Goal: Task Accomplishment & Management: Use online tool/utility

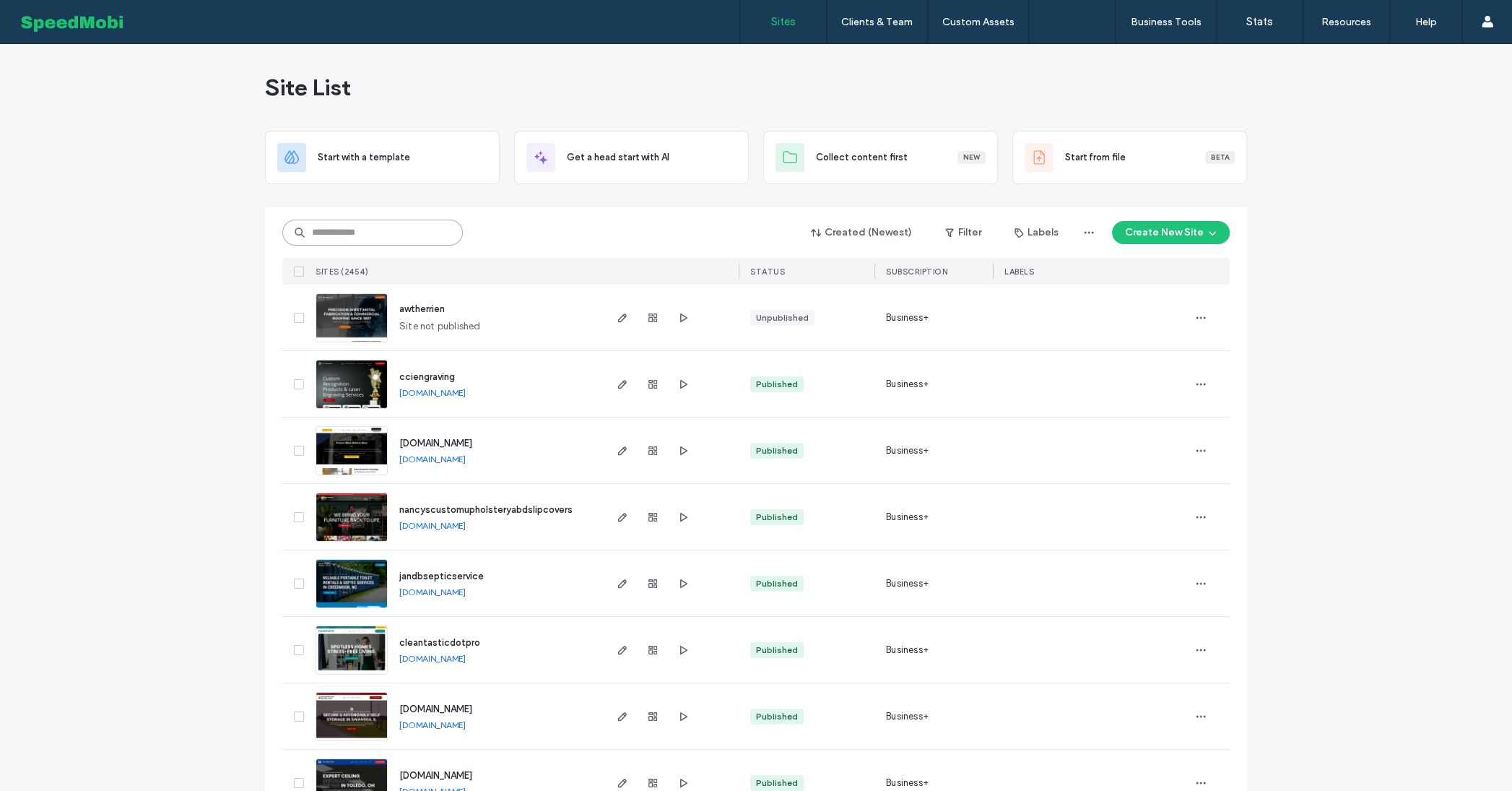
click at [393, 231] on input at bounding box center [372, 232] width 181 height 26
type input "****"
click at [384, 229] on input at bounding box center [372, 232] width 181 height 26
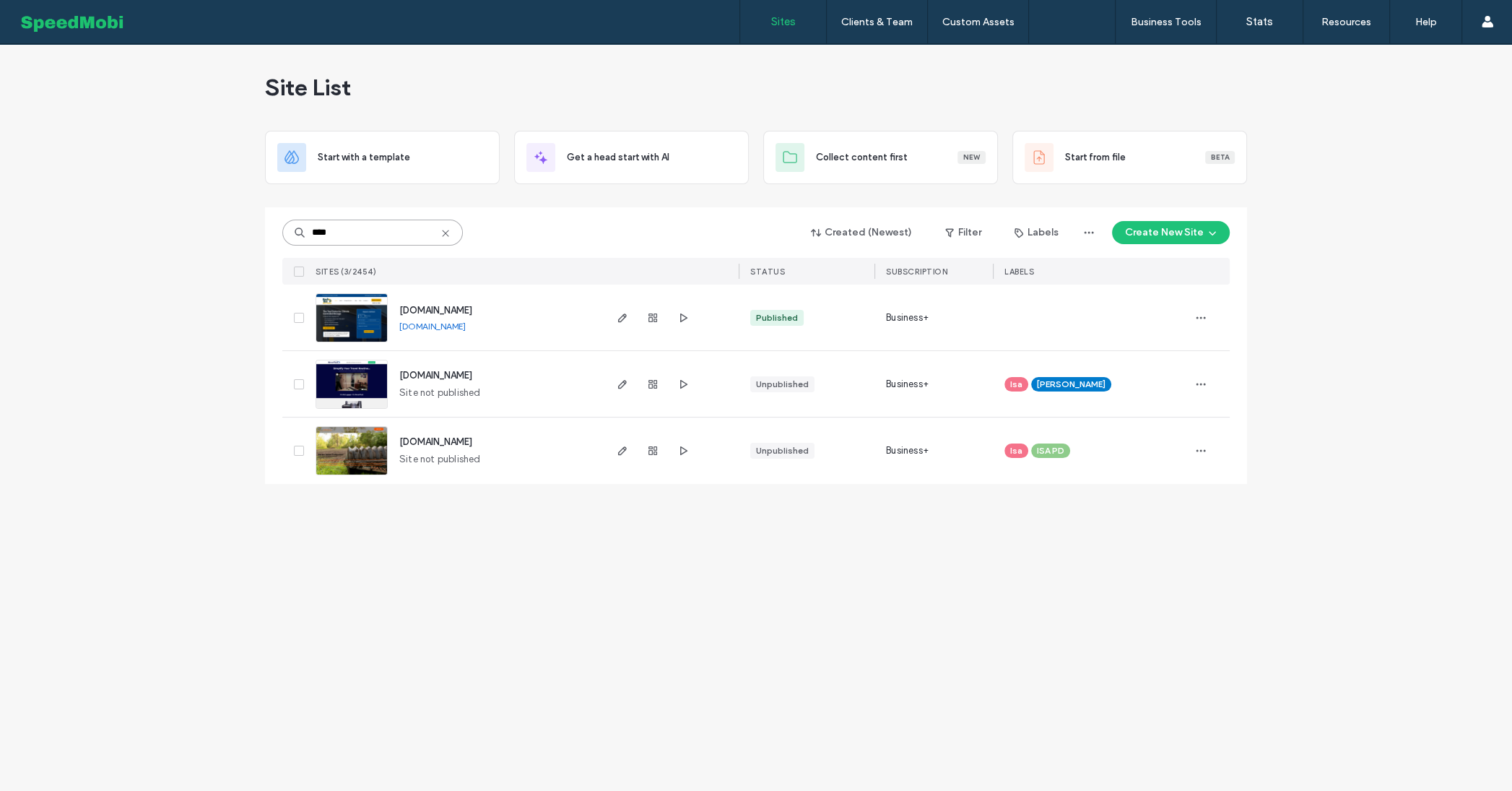
type input "****"
click at [439, 309] on span "www.packratbigdoorstorage.com" at bounding box center [435, 309] width 73 height 11
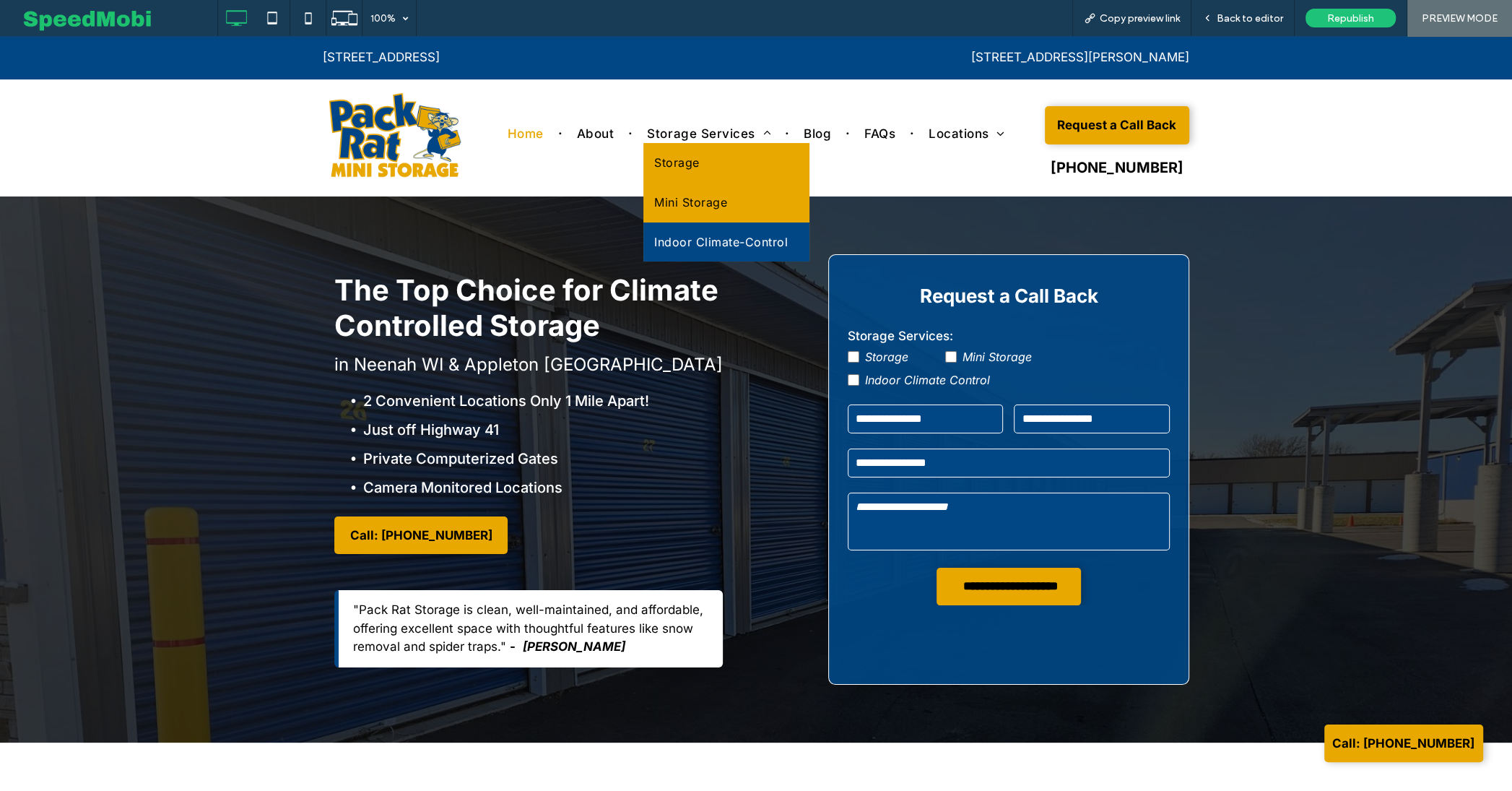
click at [689, 241] on span "Indoor Climate-Control" at bounding box center [721, 242] width 133 height 17
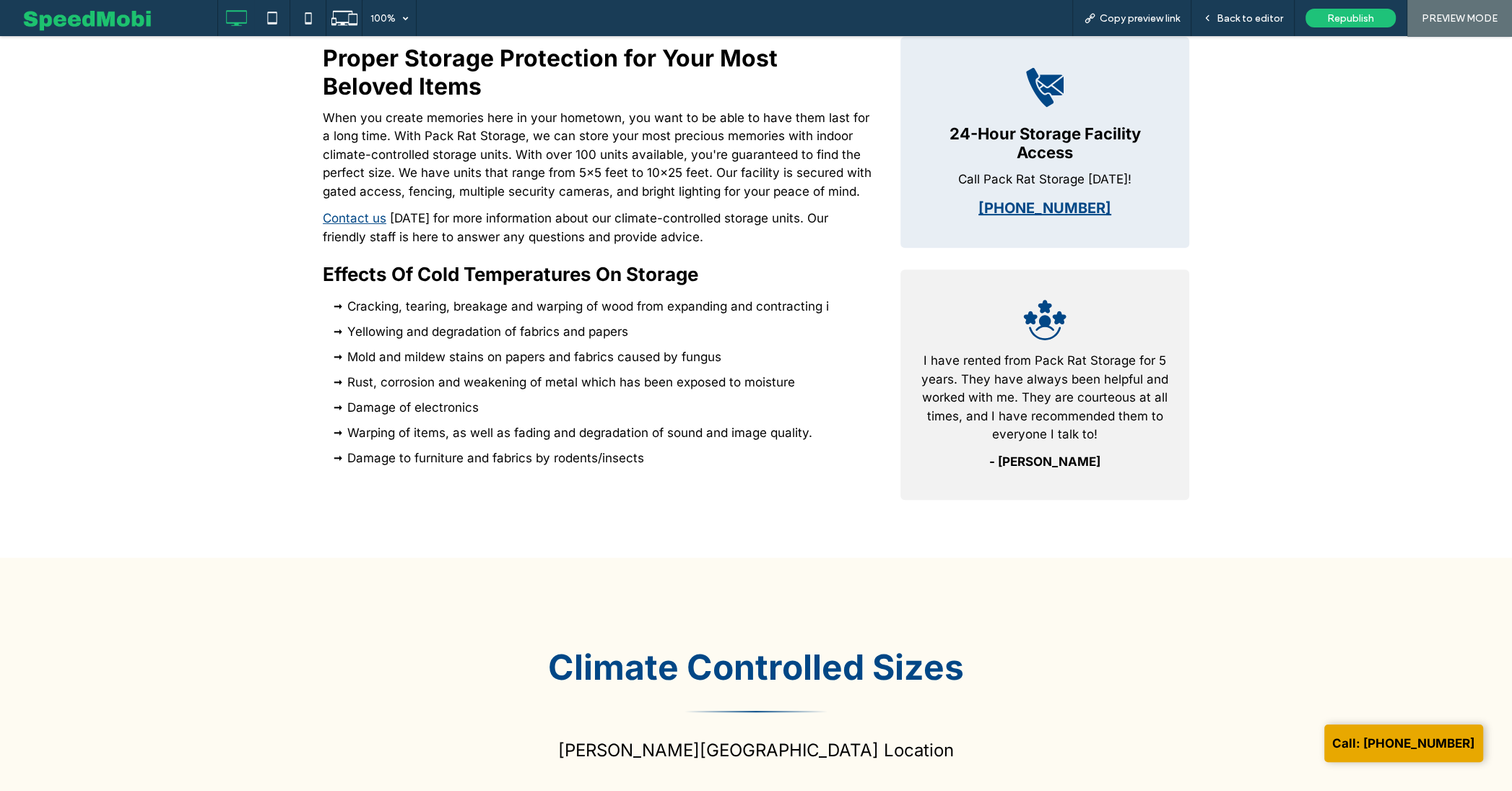
scroll to position [542, 0]
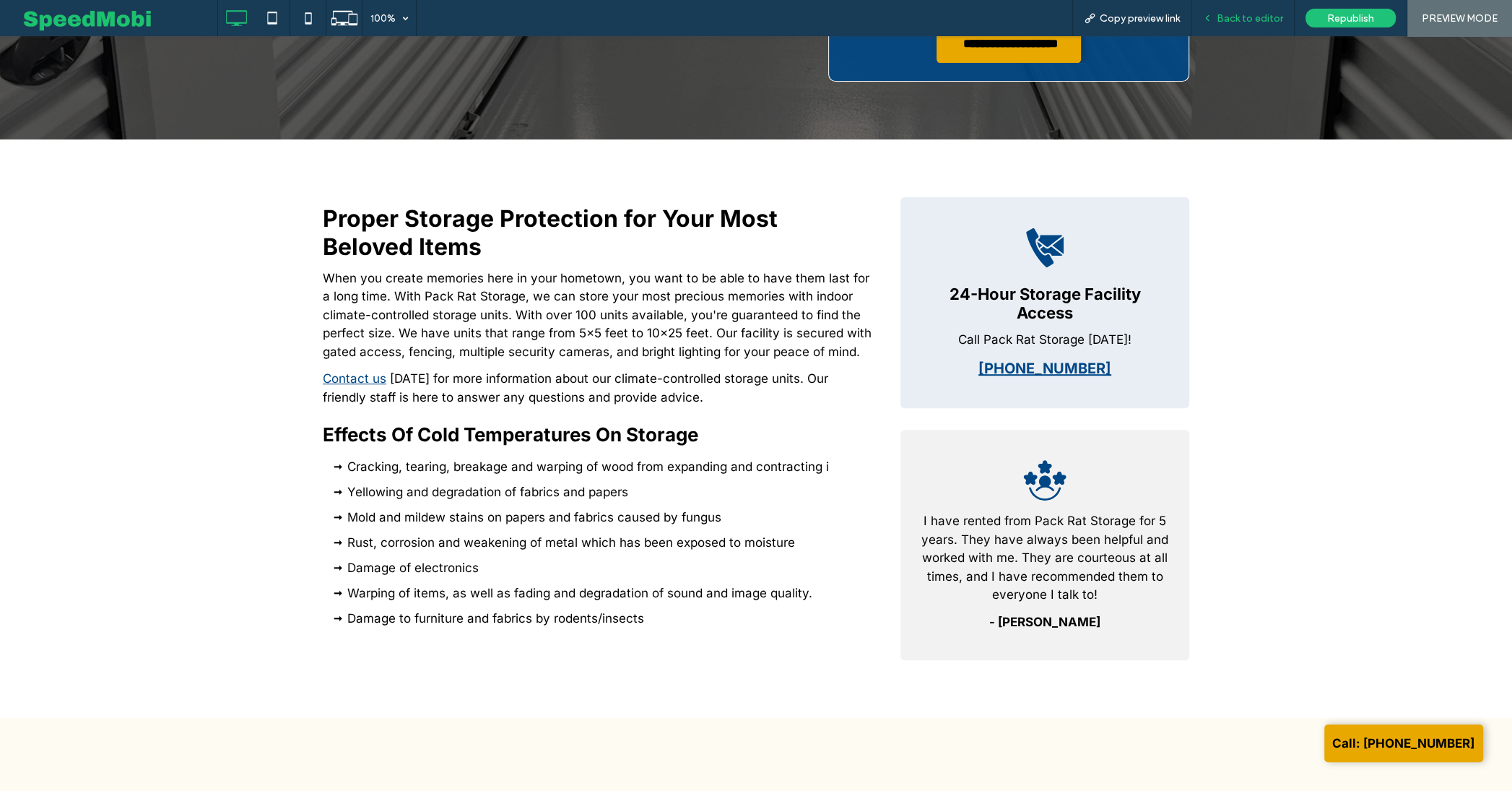
click at [1238, 13] on span "Back to editor" at bounding box center [1249, 18] width 67 height 13
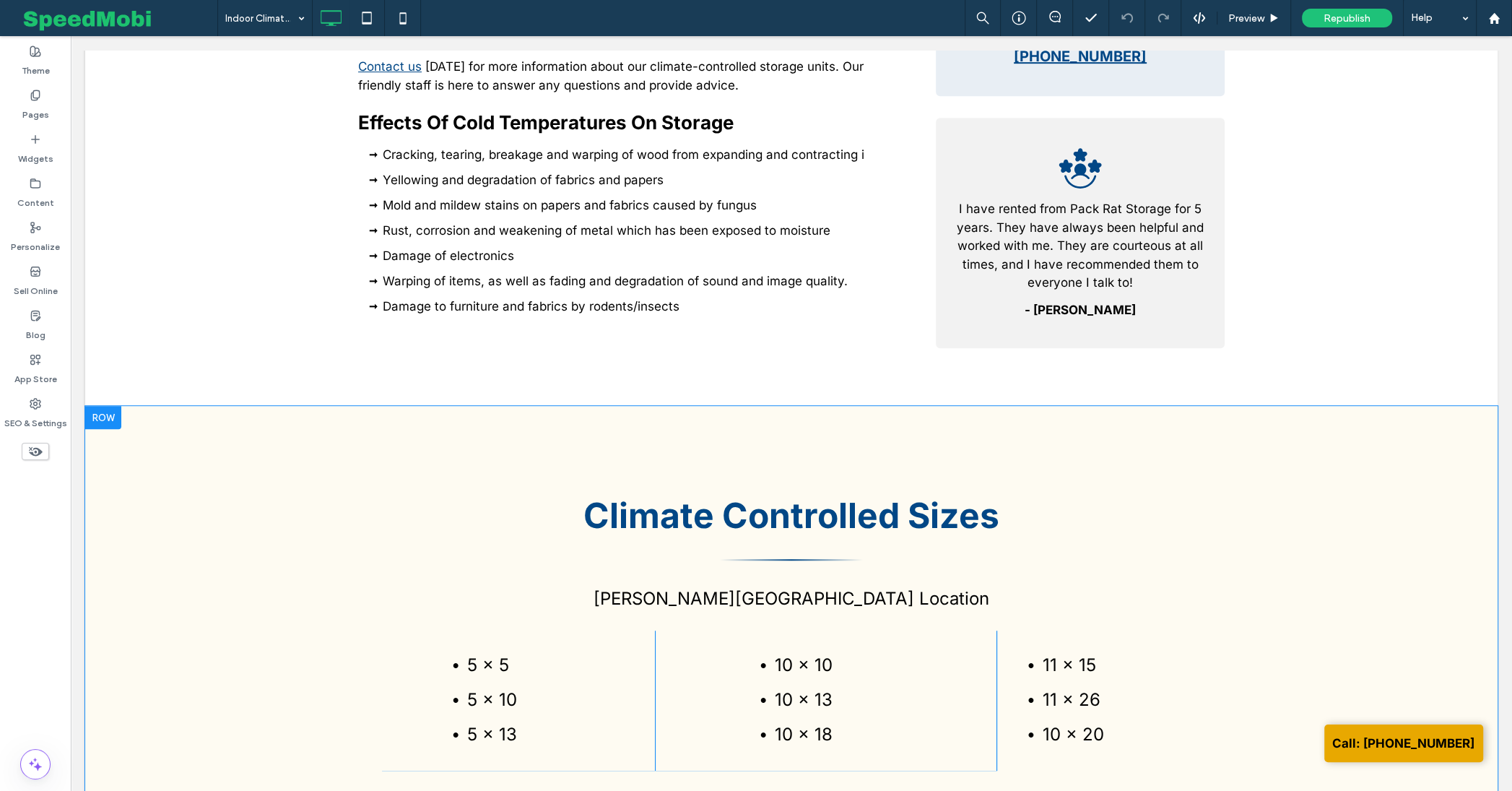
scroll to position [929, 0]
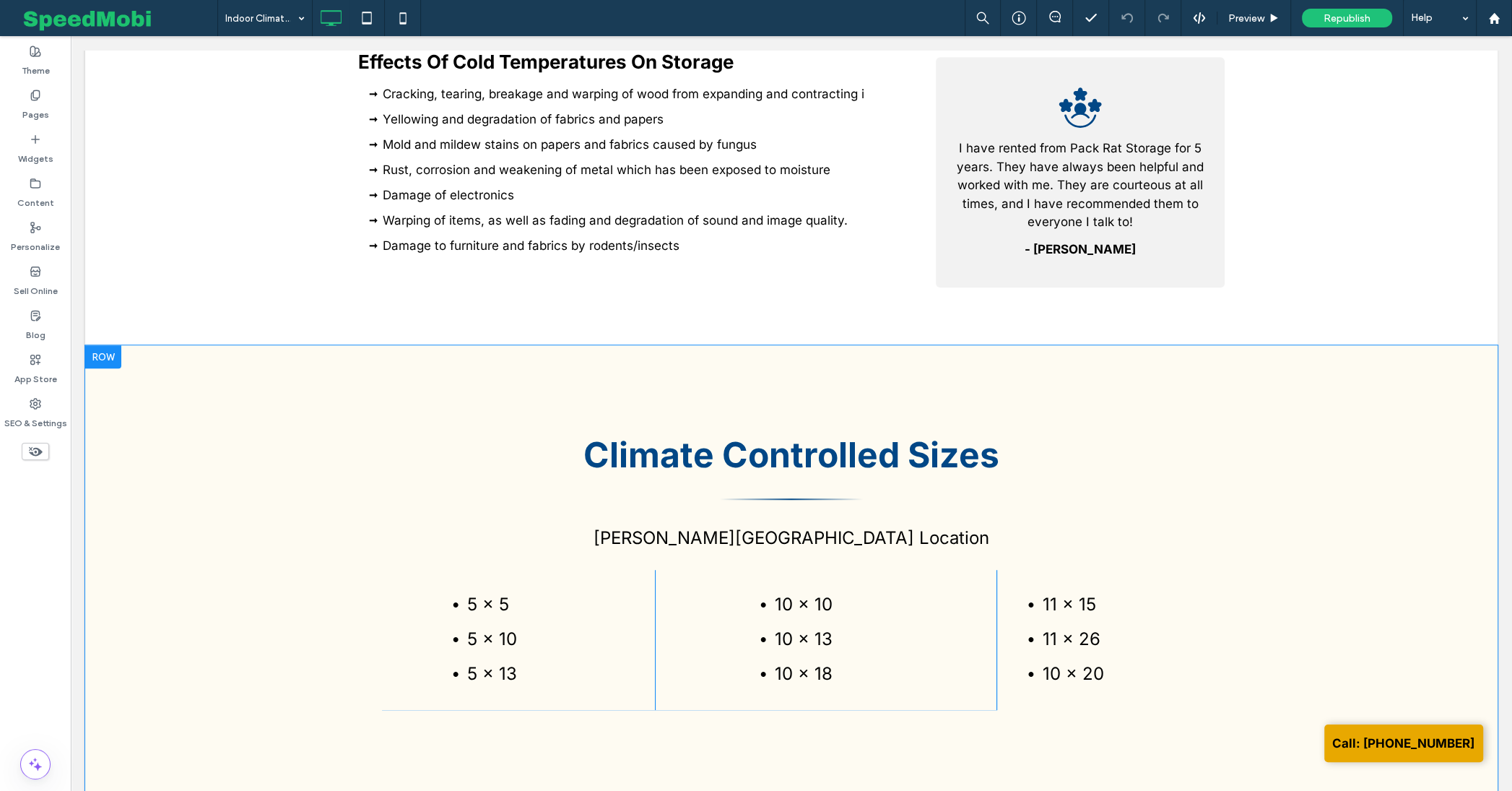
click at [104, 350] on div at bounding box center [102, 357] width 36 height 23
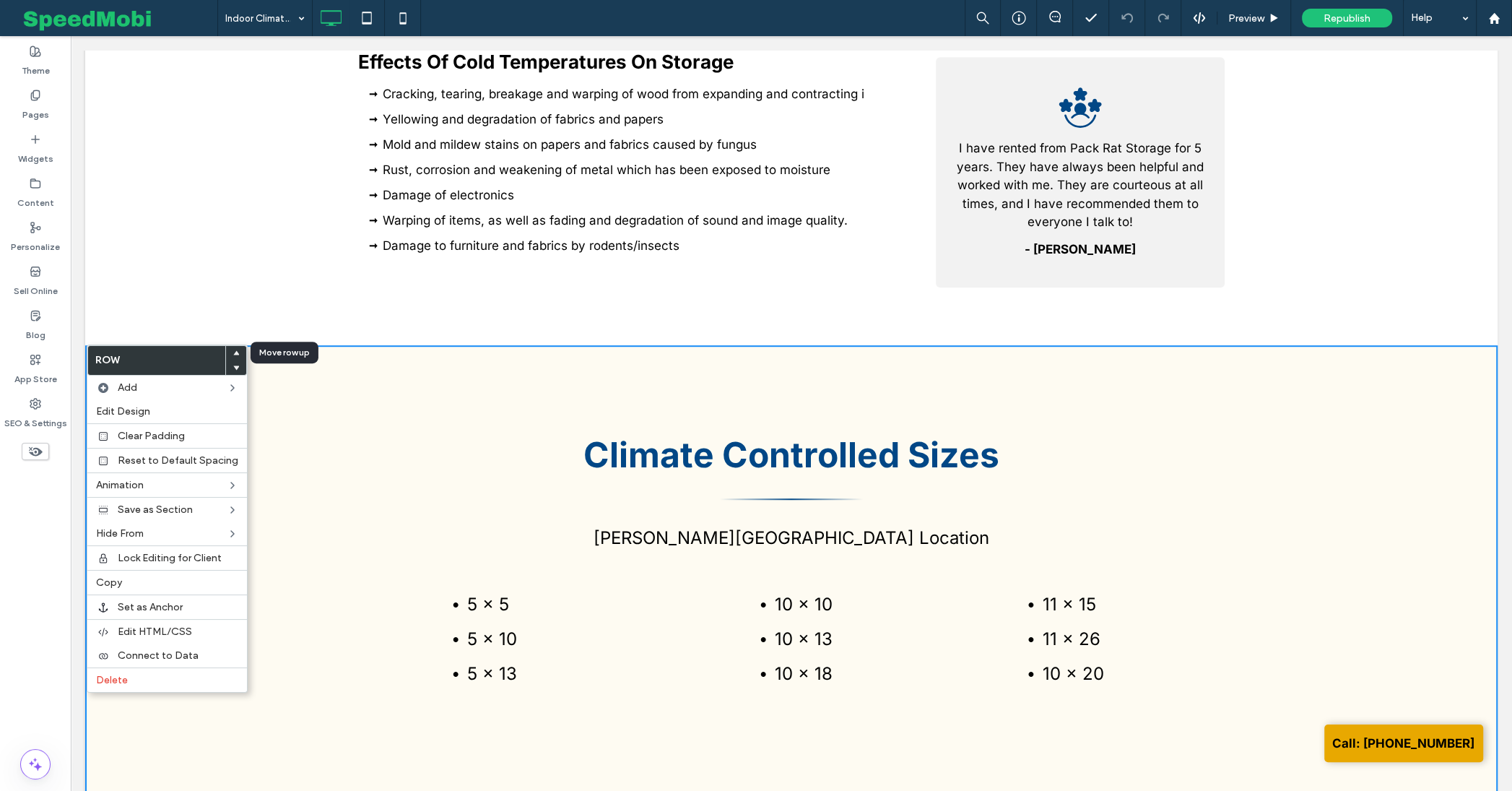
click at [233, 353] on use at bounding box center [236, 353] width 7 height 4
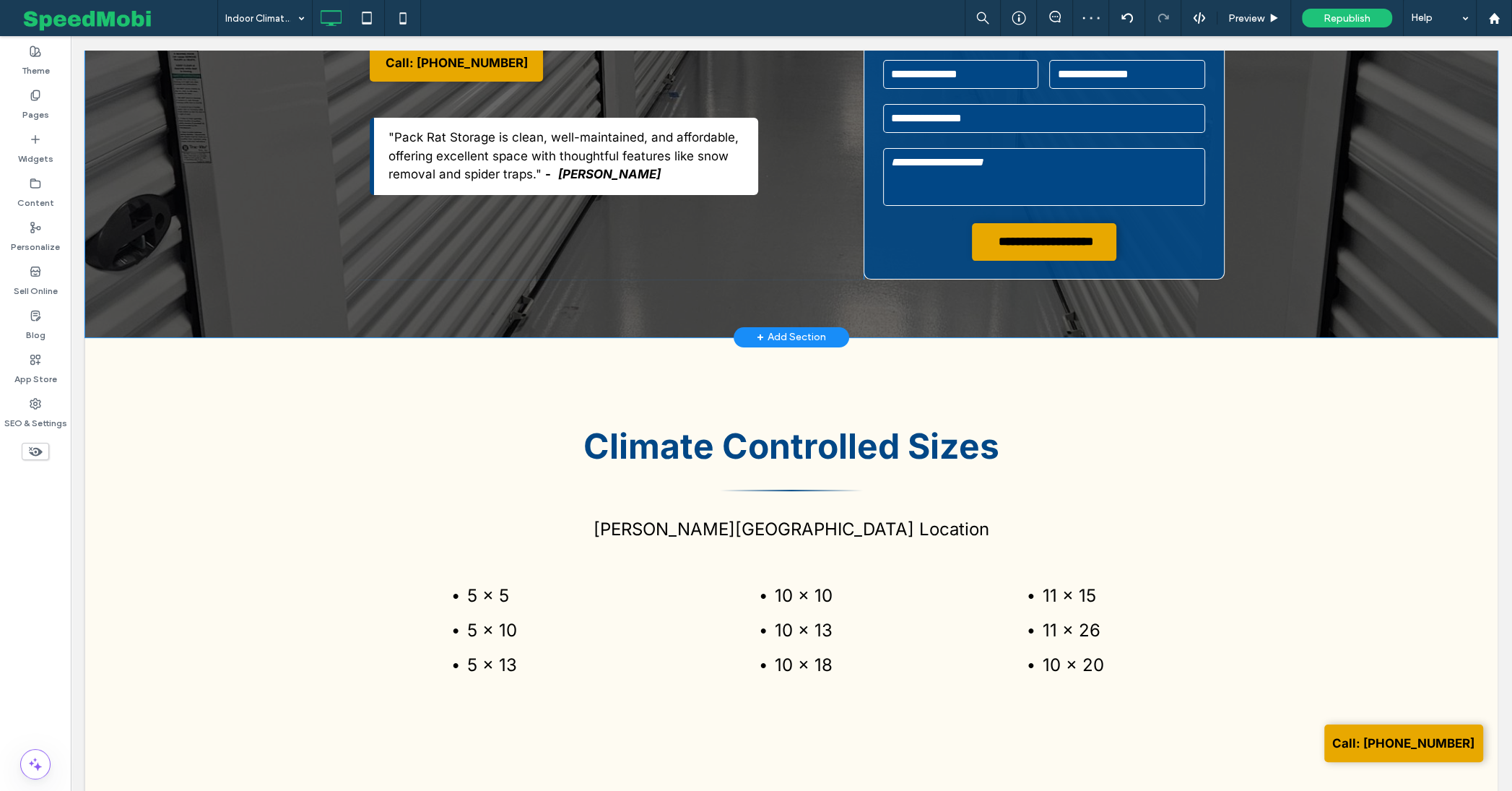
scroll to position [365, 0]
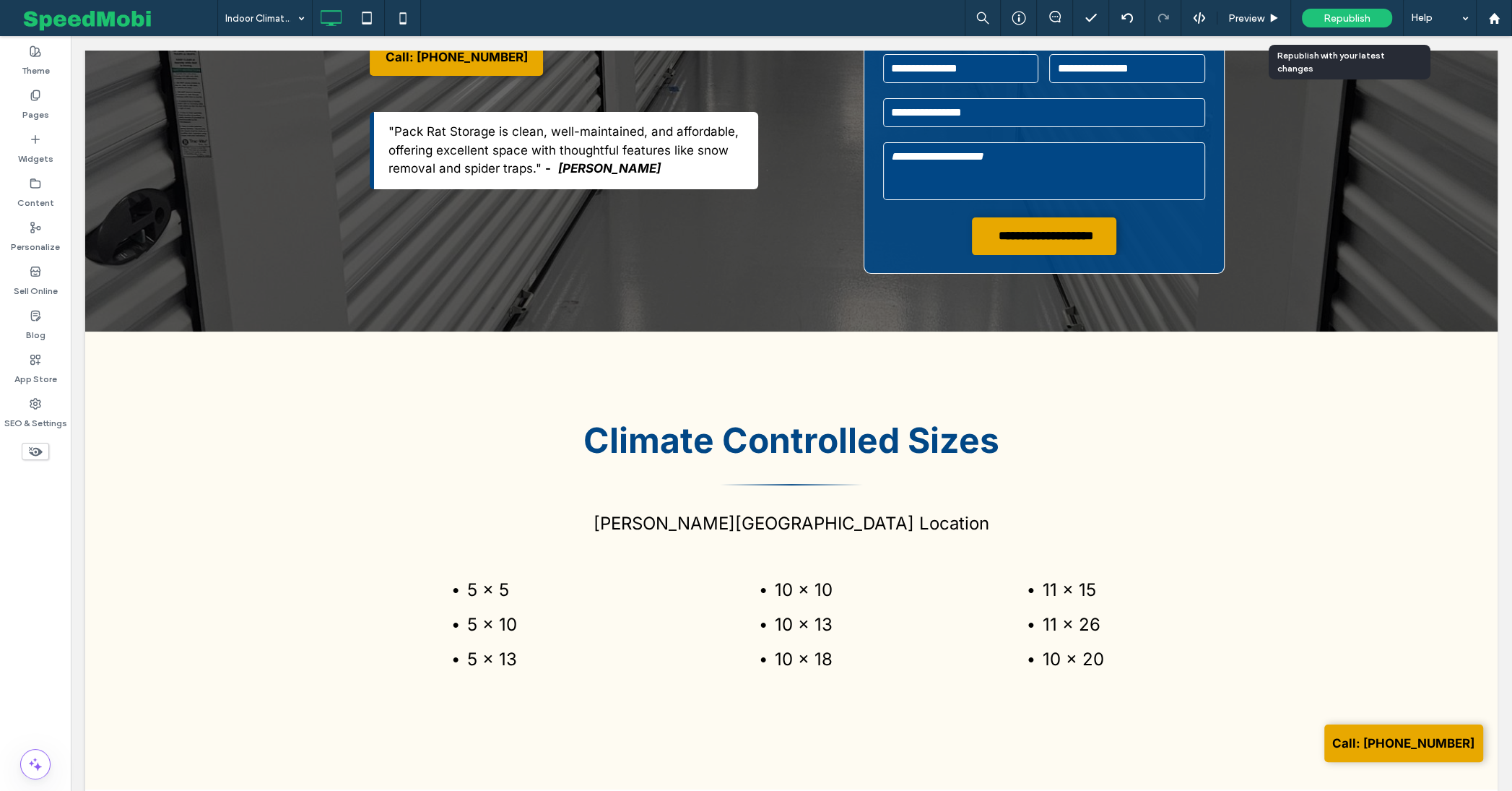
click at [1342, 18] on span "Republish" at bounding box center [1347, 18] width 47 height 13
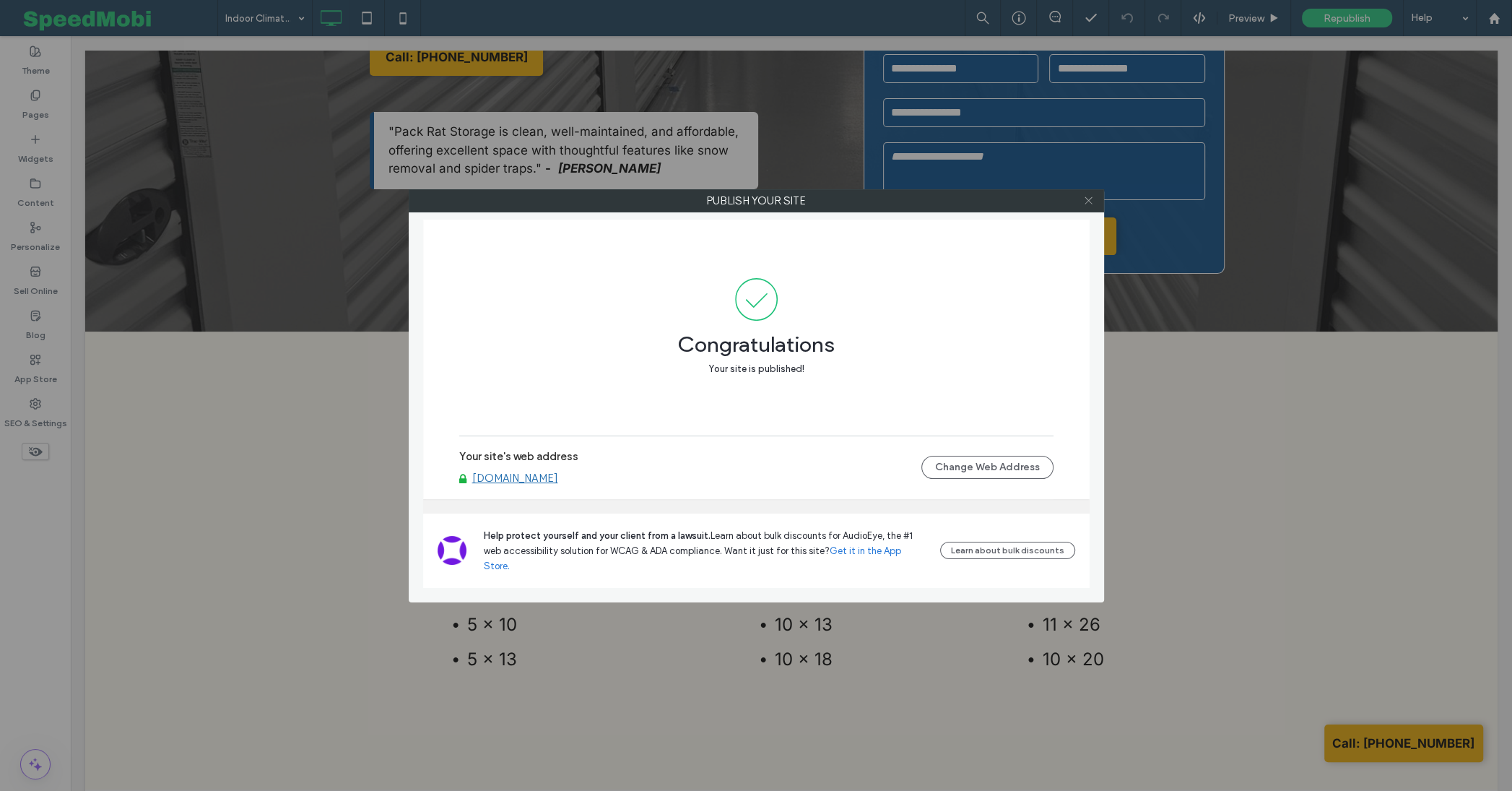
click at [1089, 204] on icon at bounding box center [1088, 200] width 11 height 11
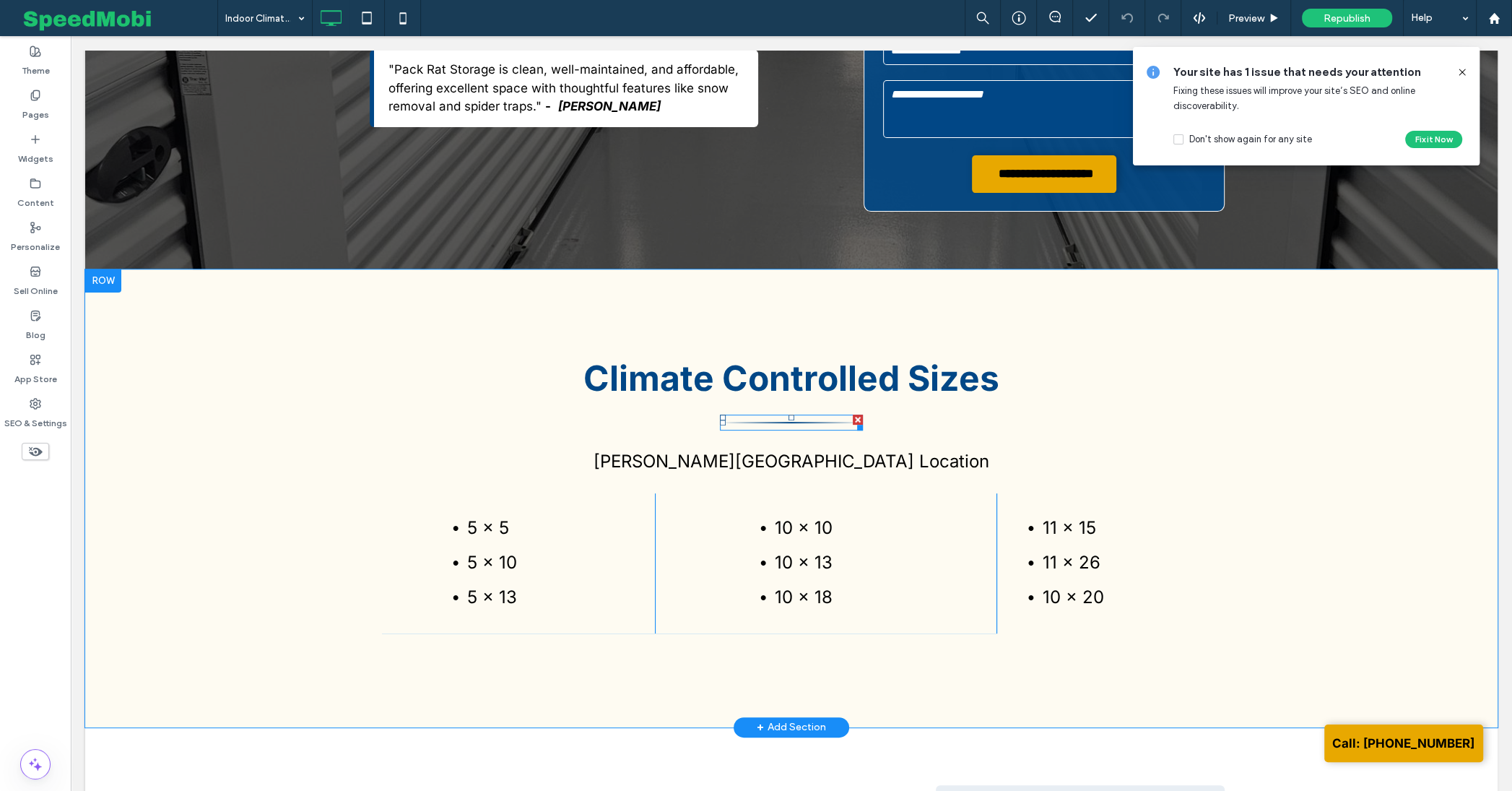
scroll to position [434, 0]
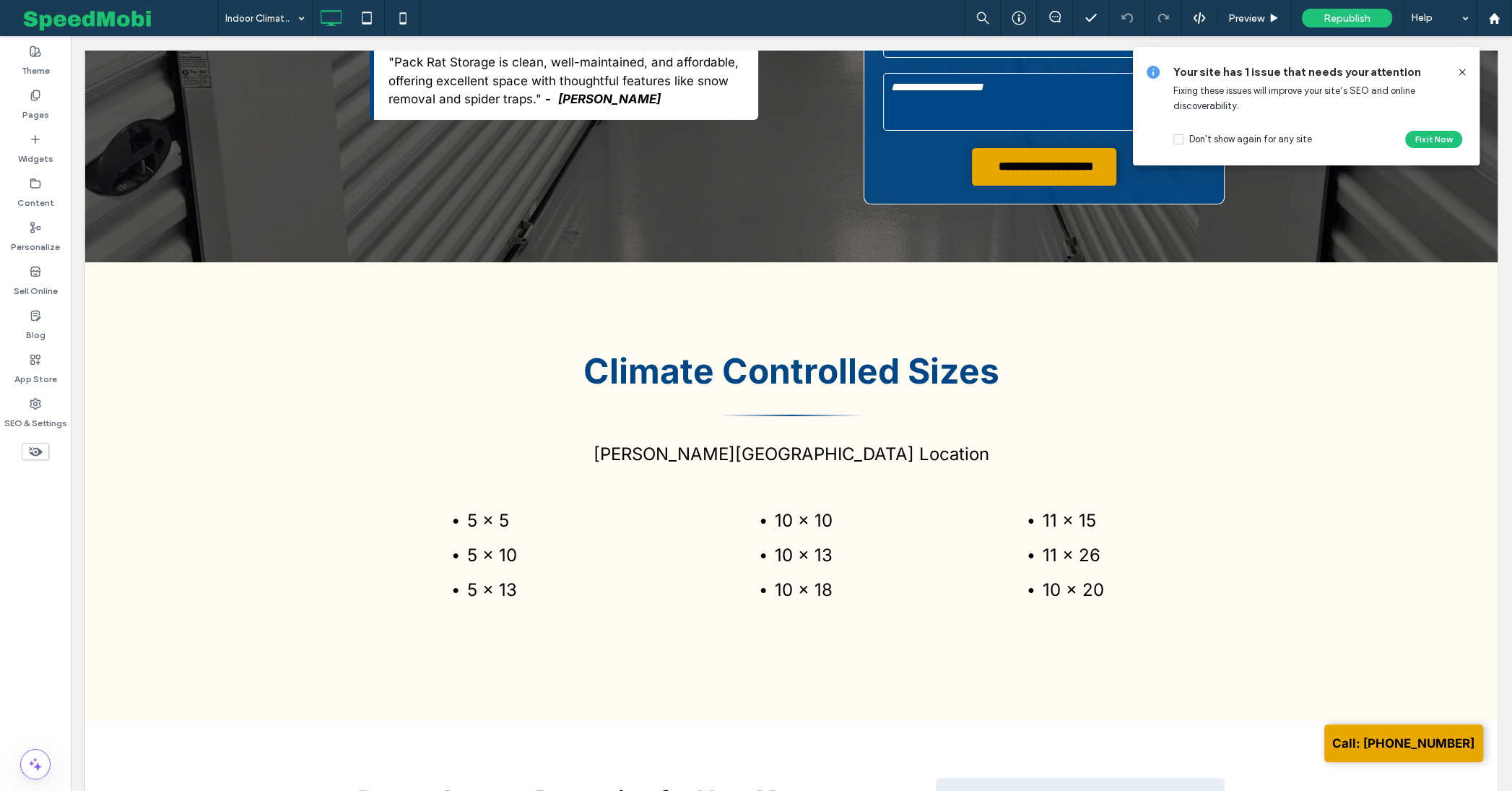
click at [1463, 73] on icon at bounding box center [1462, 73] width 12 height 12
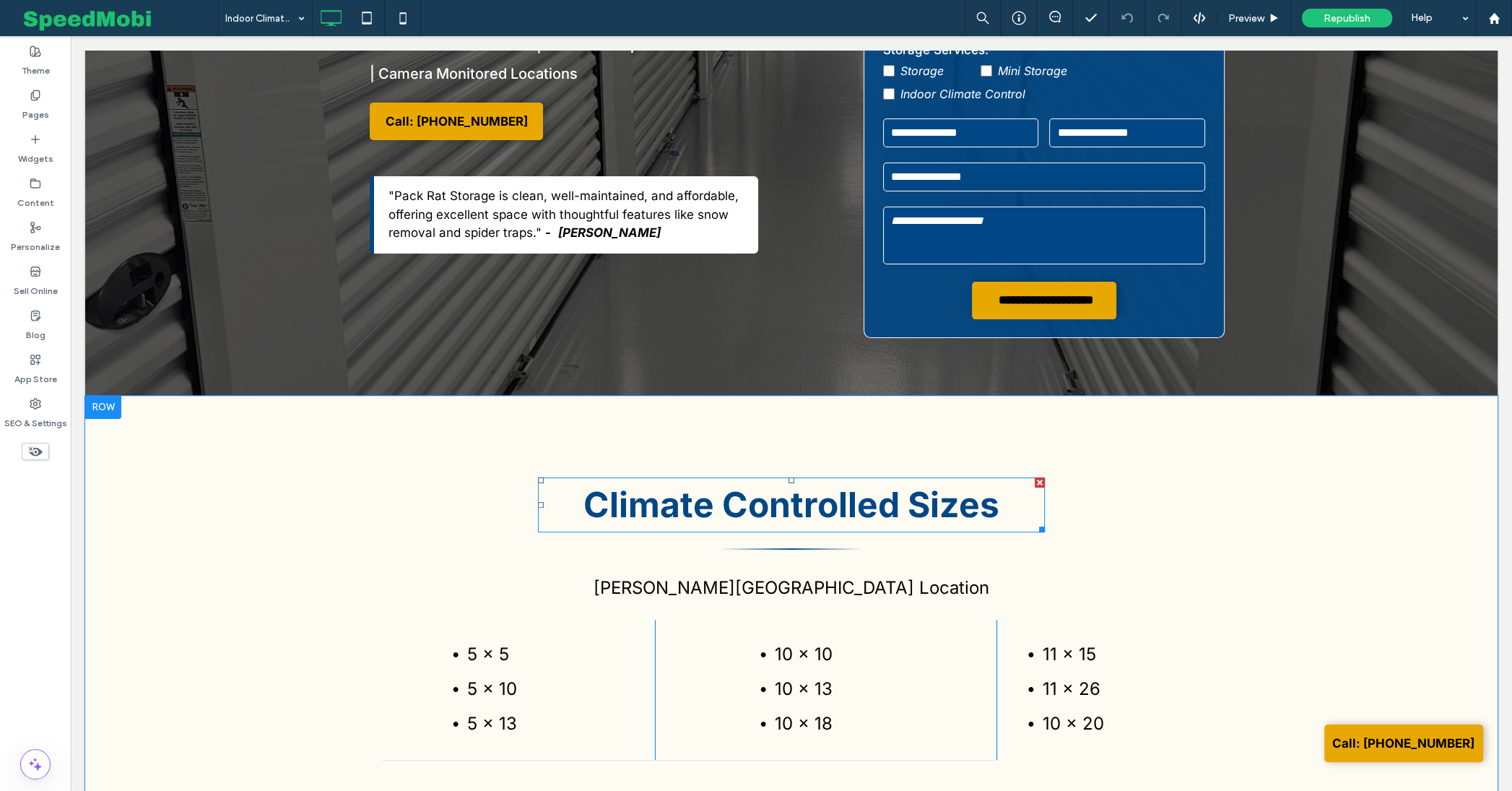
scroll to position [0, 0]
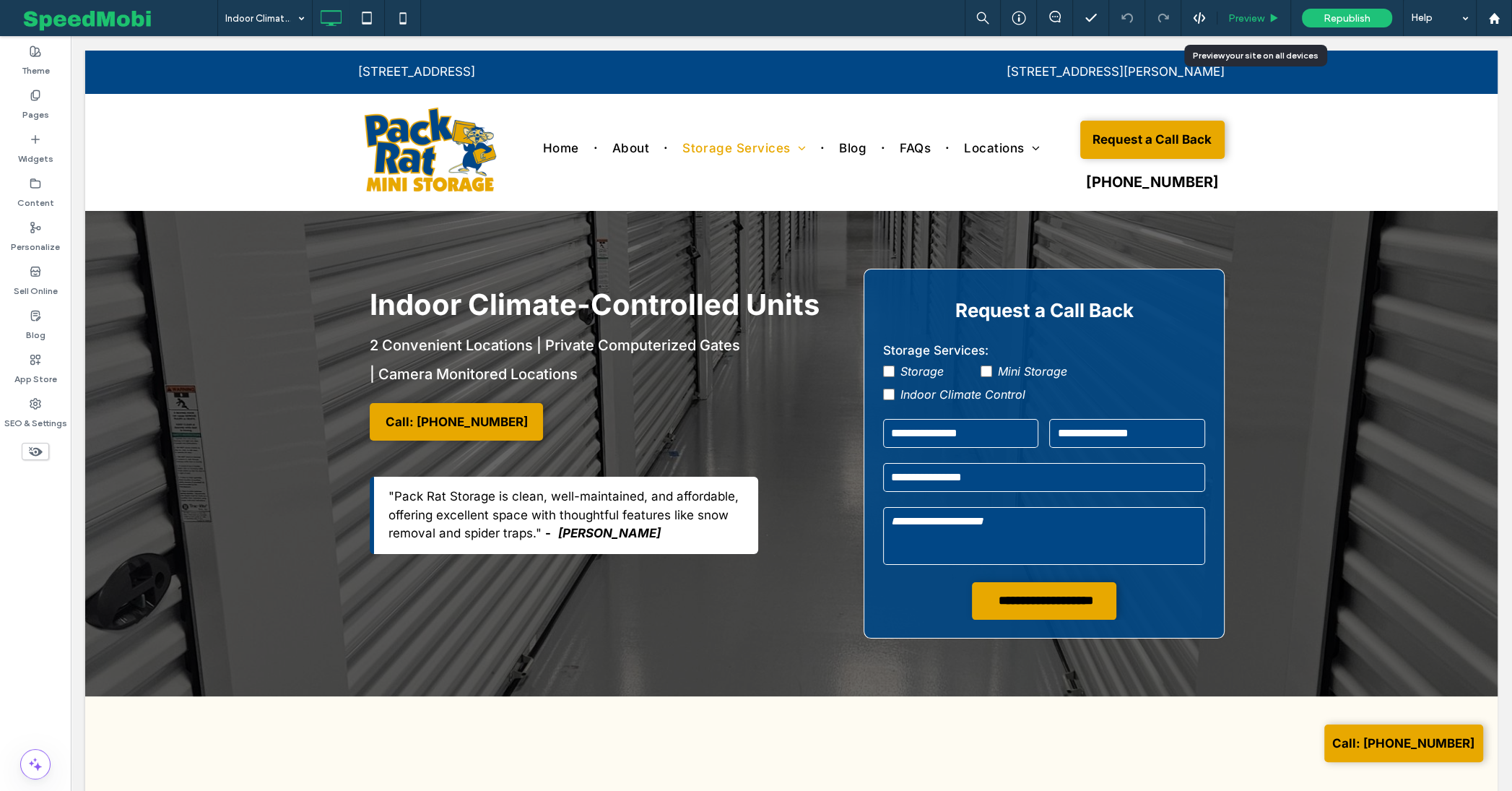
click at [1242, 18] on span "Preview" at bounding box center [1245, 18] width 36 height 13
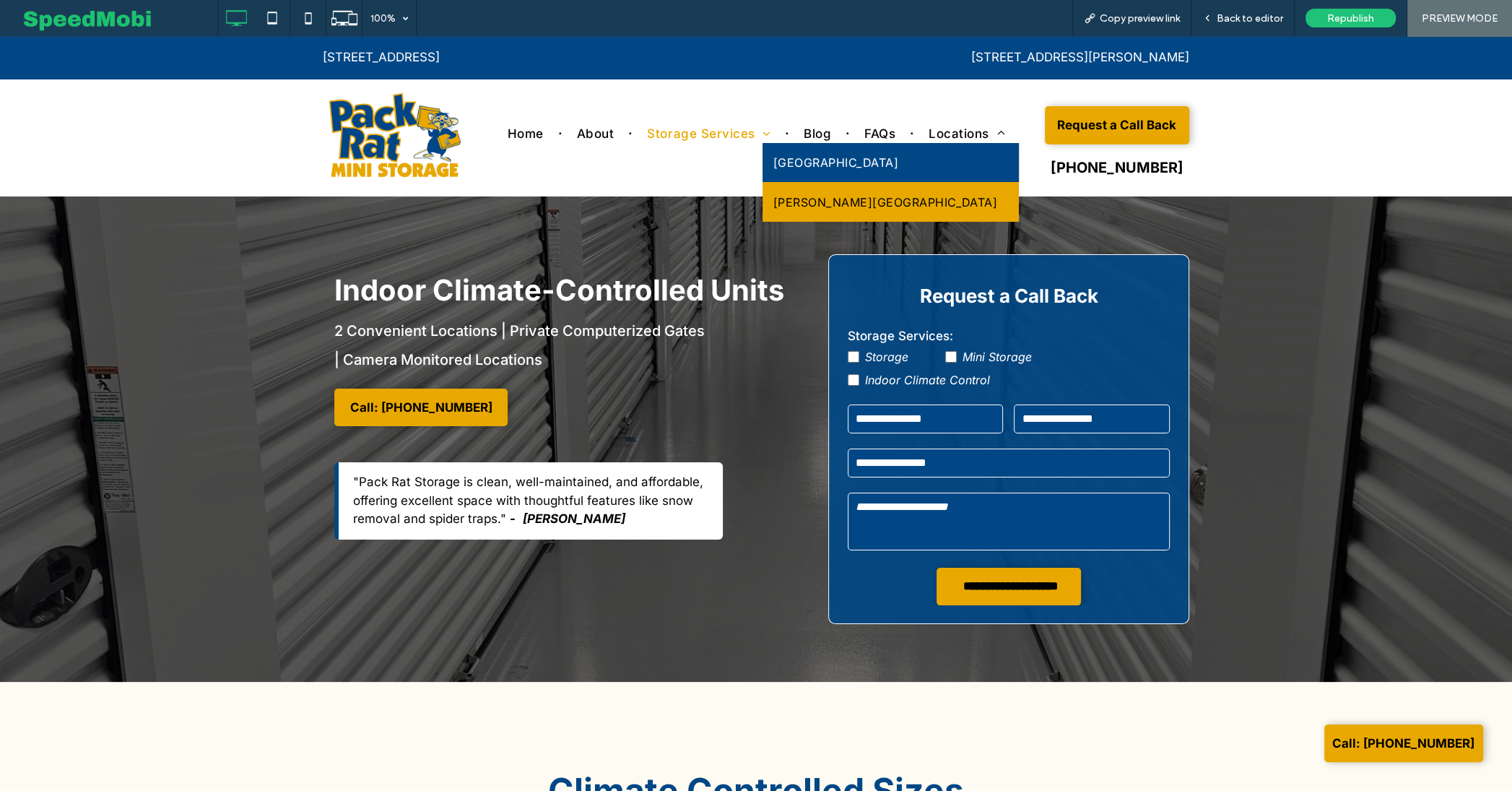
click at [898, 161] on span "Gillingham Road" at bounding box center [835, 162] width 125 height 17
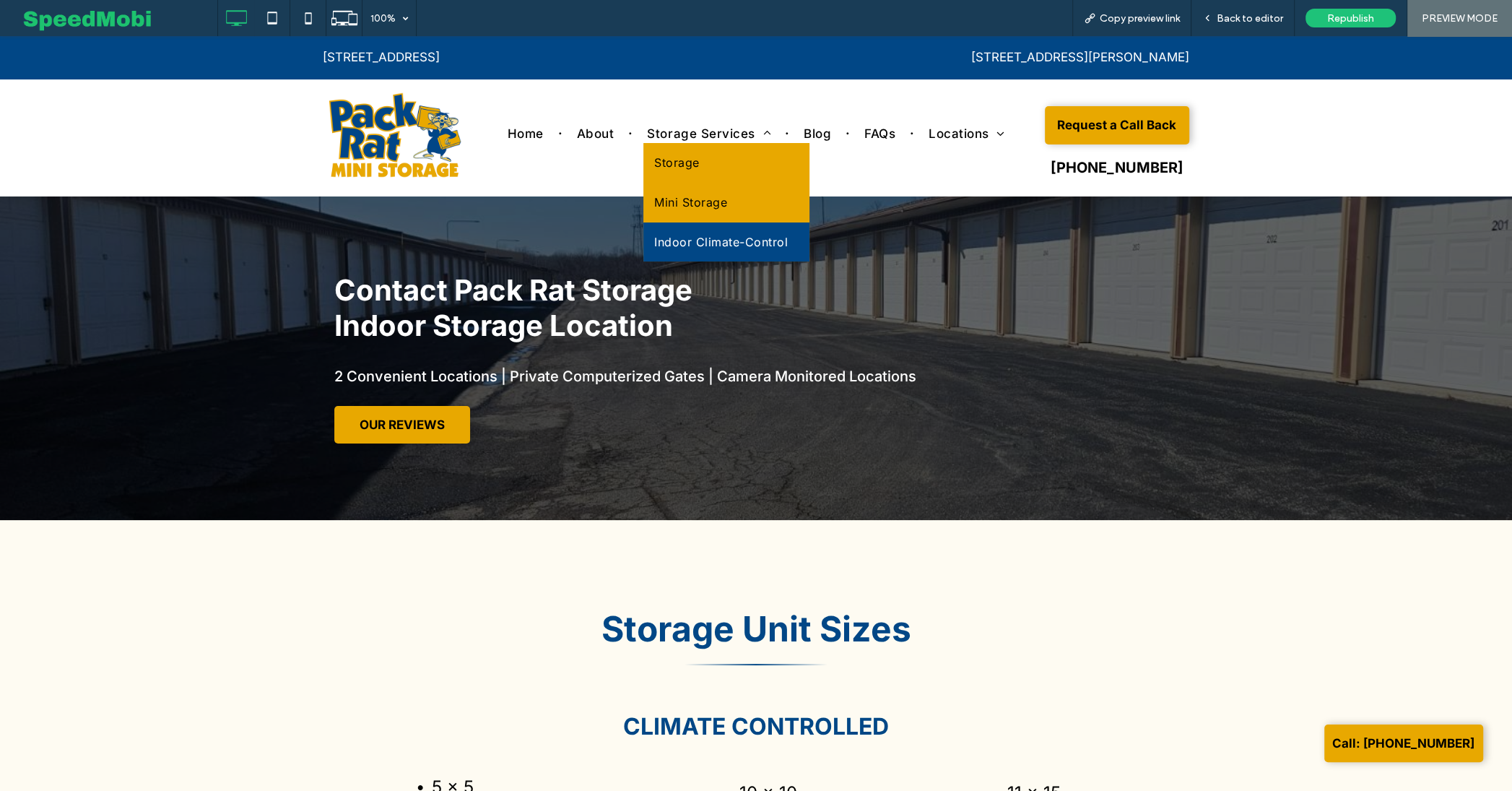
click at [677, 238] on span "Indoor Climate-Control" at bounding box center [721, 242] width 133 height 17
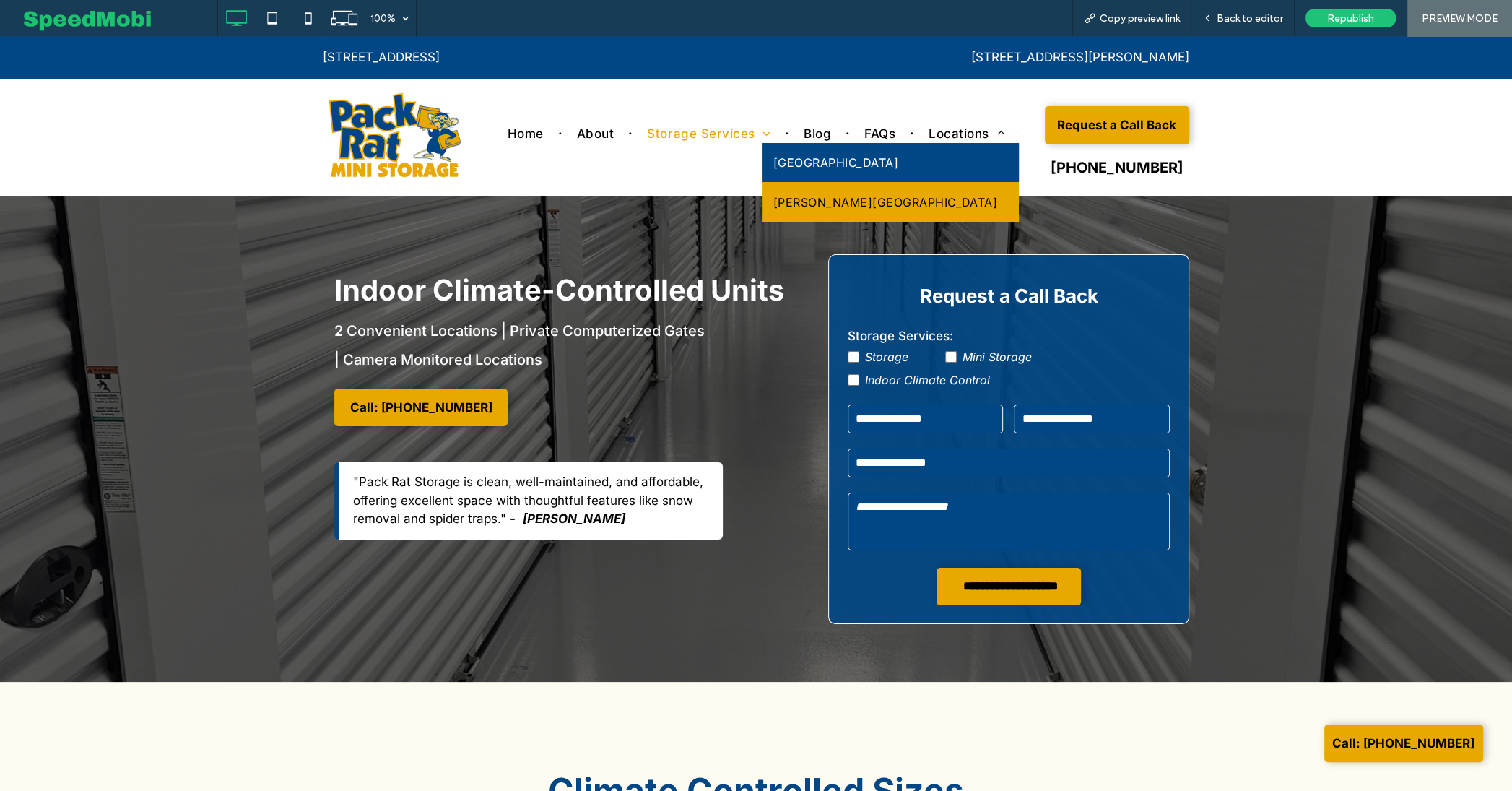
click at [898, 154] on span "Gillingham Road" at bounding box center [835, 162] width 125 height 17
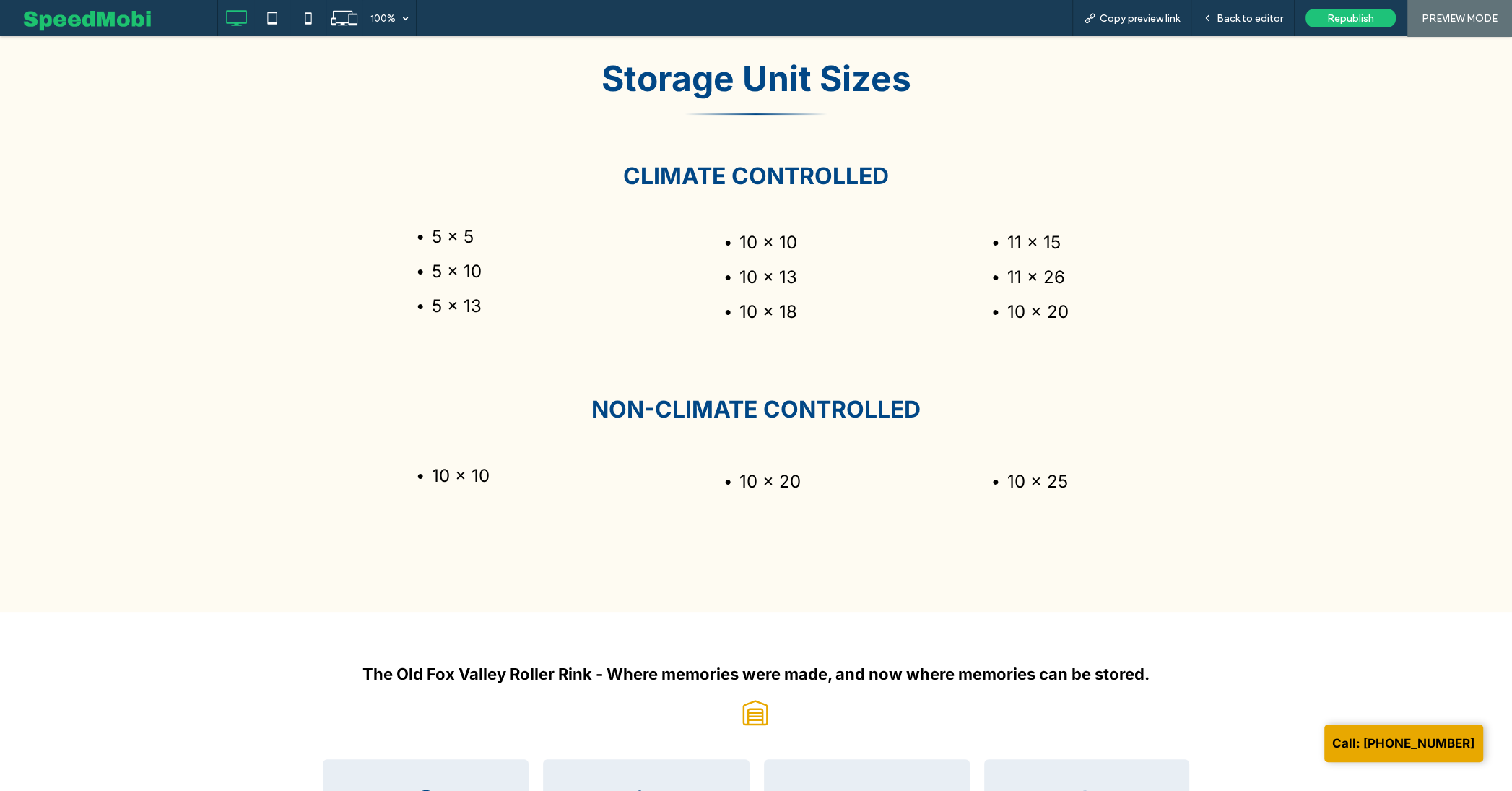
scroll to position [542, 0]
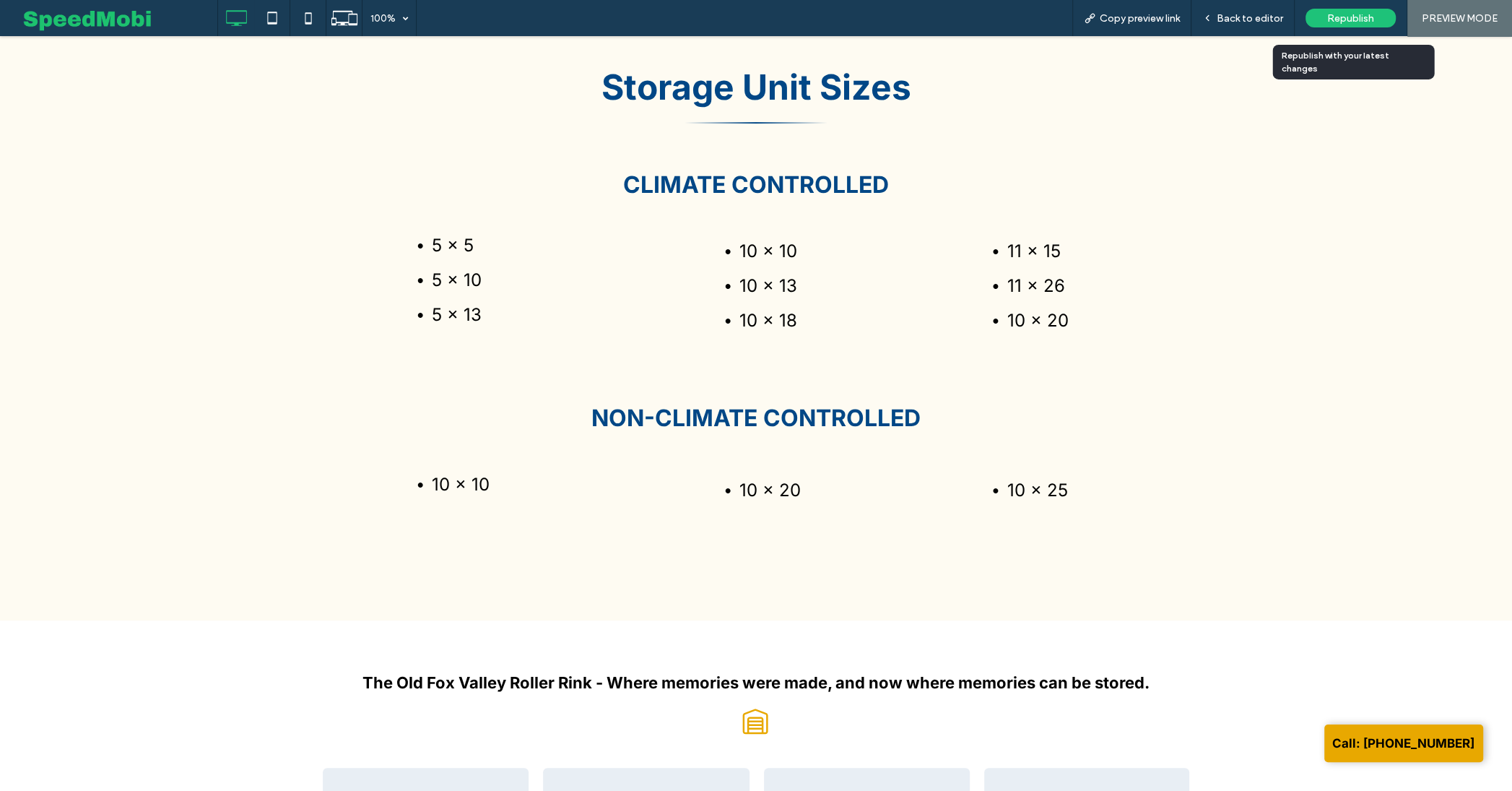
click at [1352, 16] on span "Republish" at bounding box center [1351, 18] width 47 height 13
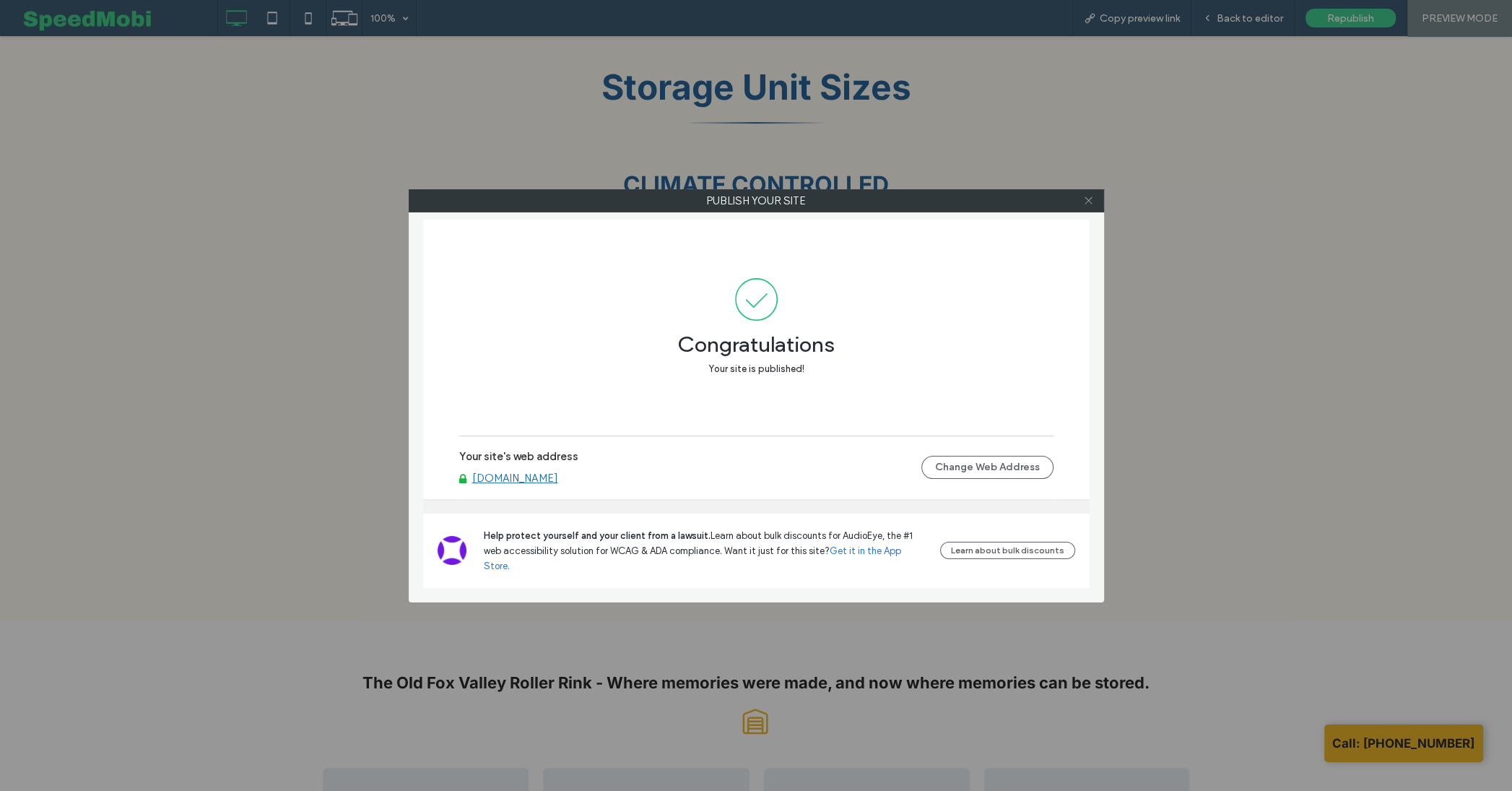
click at [1092, 207] on span at bounding box center [1088, 200] width 11 height 21
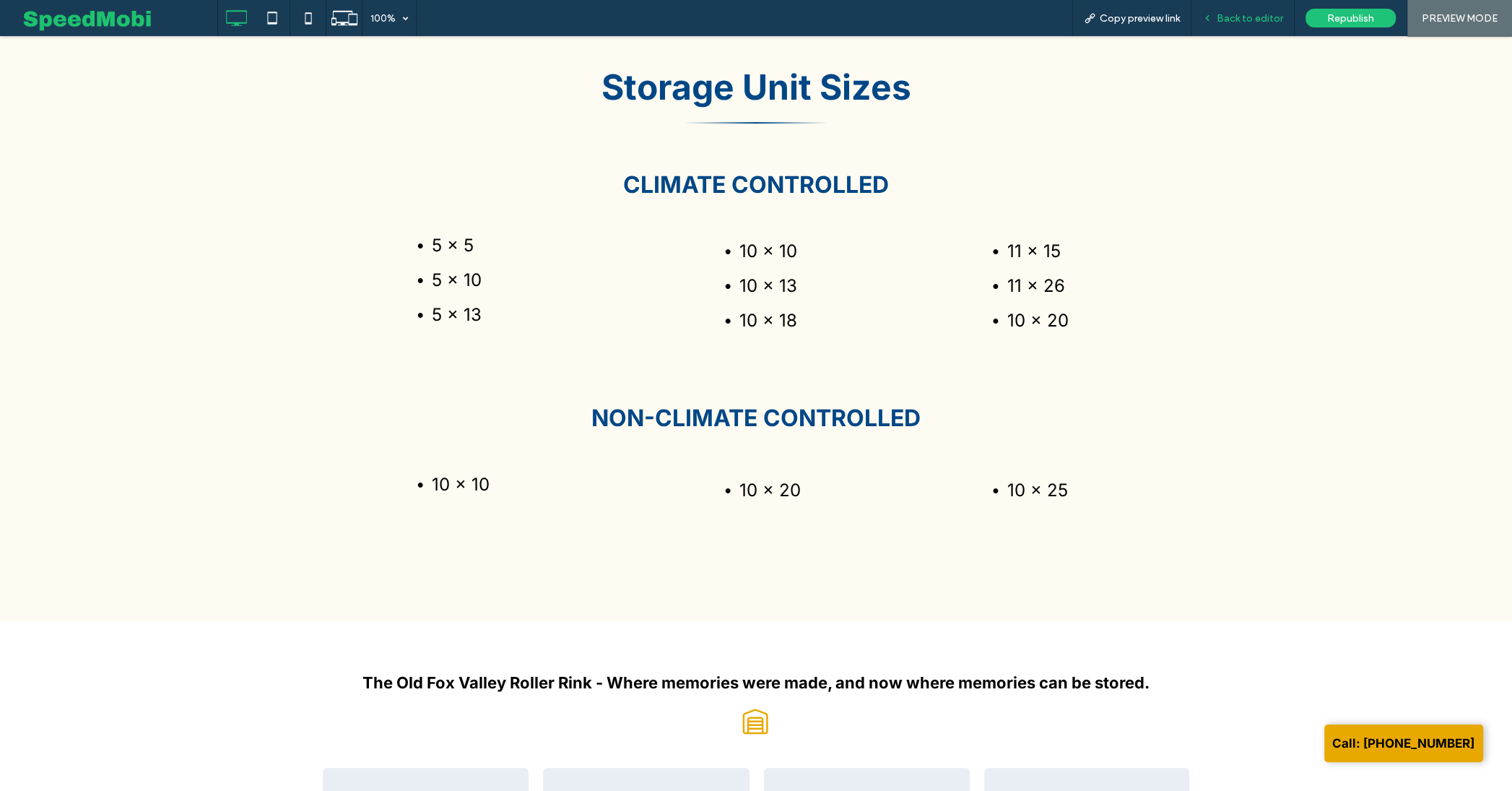
click at [1236, 15] on span "Back to editor" at bounding box center [1249, 18] width 67 height 13
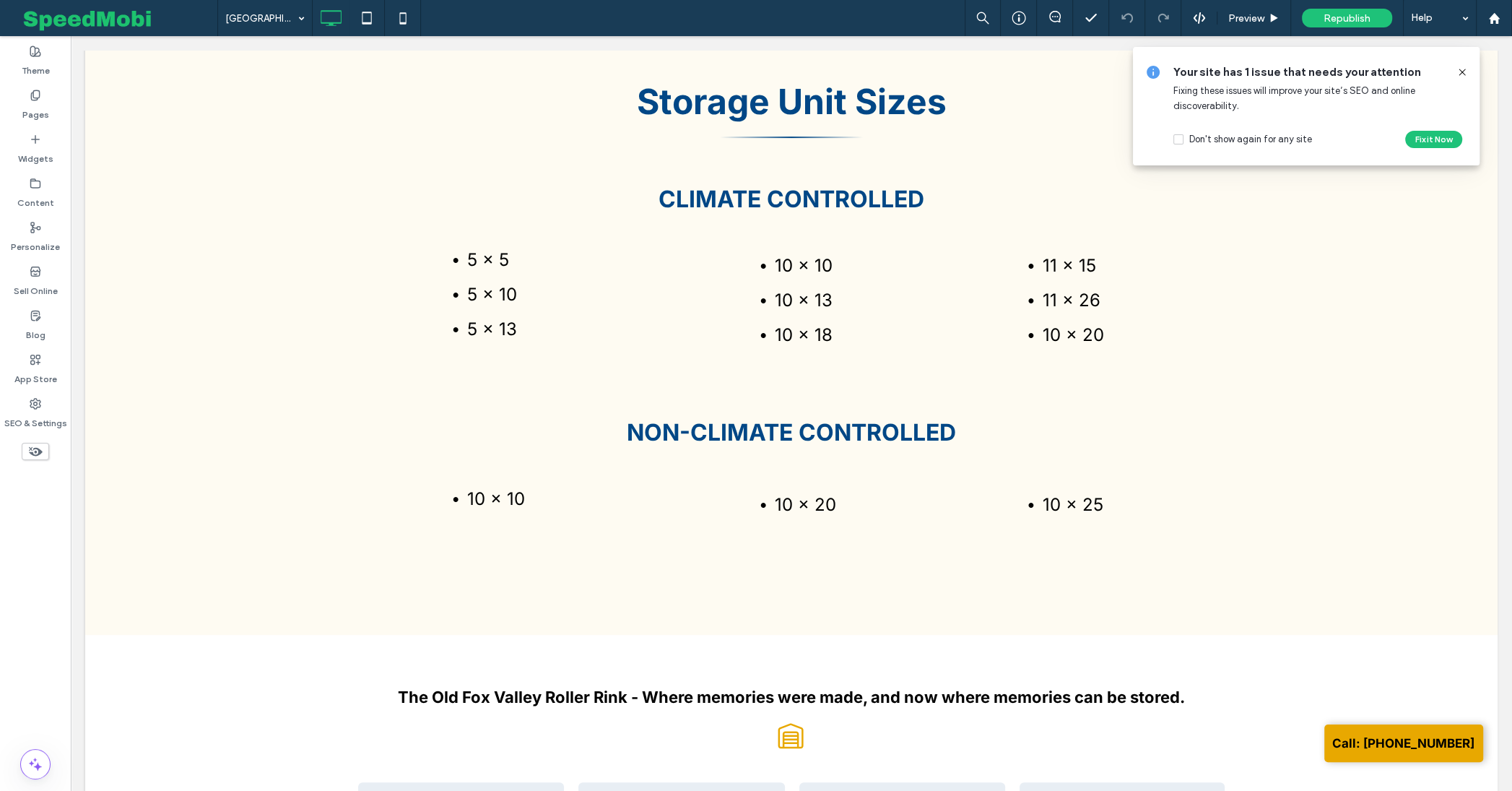
click at [1464, 71] on icon at bounding box center [1462, 73] width 12 height 12
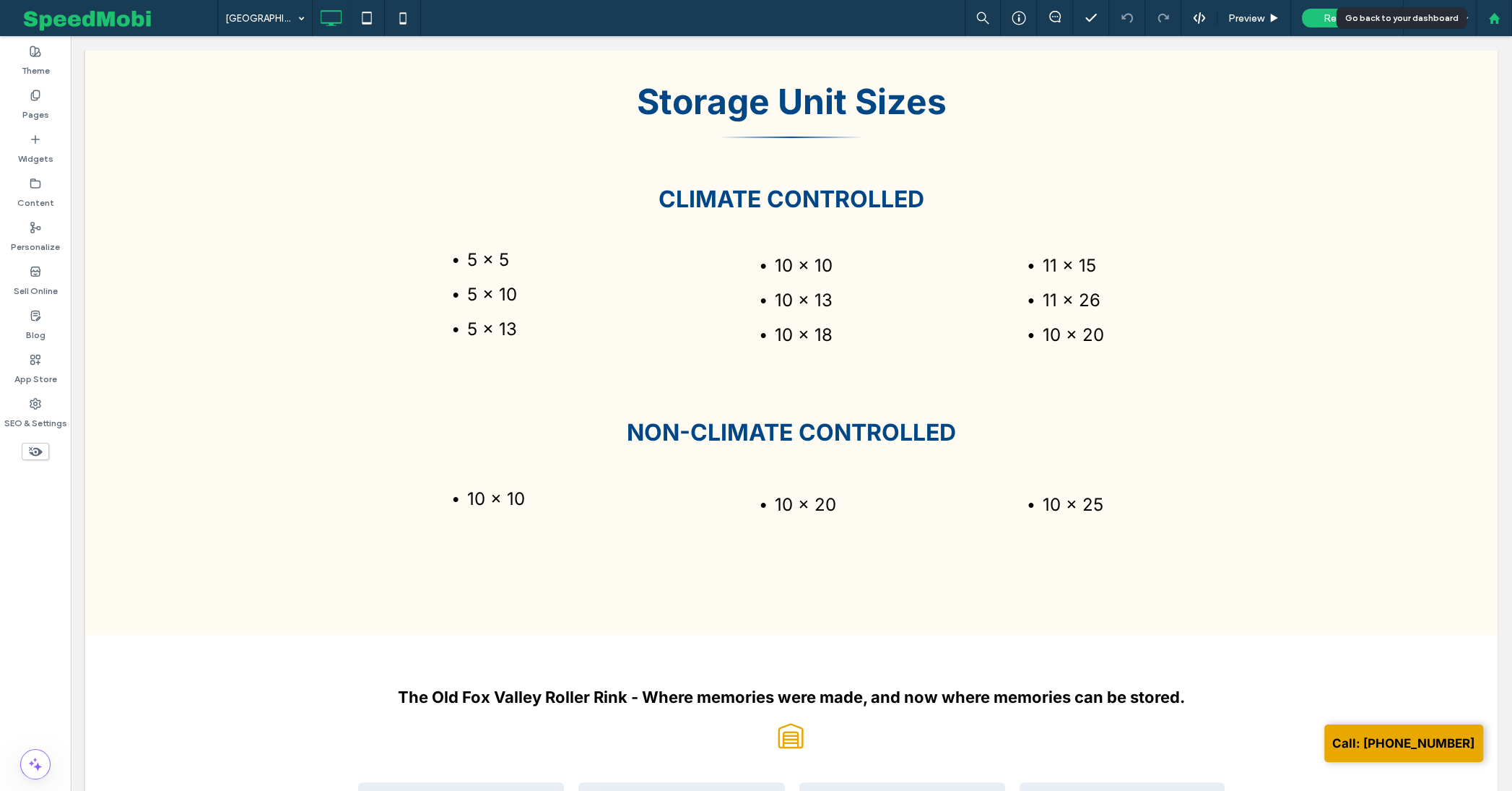
click at [1491, 18] on use at bounding box center [1493, 17] width 11 height 11
